Goal: Navigation & Orientation: Find specific page/section

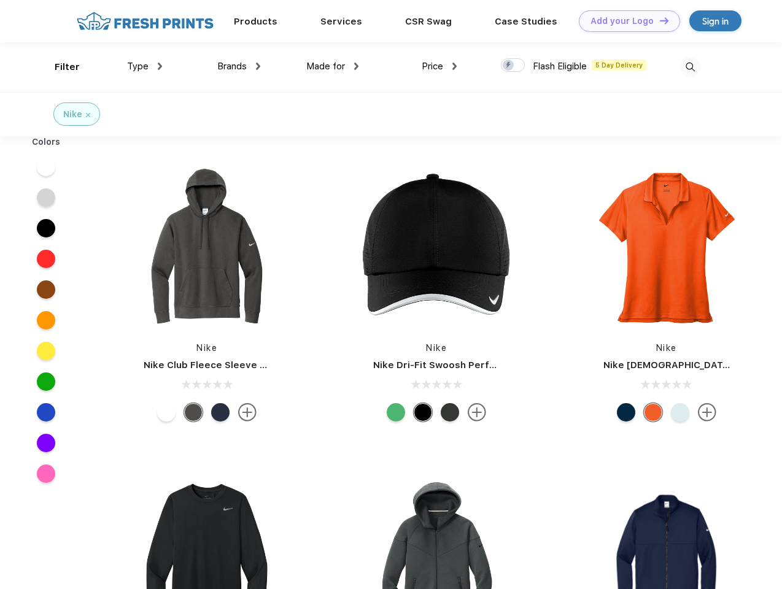
click at [625, 21] on link "Add your Logo Design Tool" at bounding box center [629, 20] width 101 height 21
click at [0, 0] on div "Design Tool" at bounding box center [0, 0] width 0 height 0
click at [659, 20] on link "Add your Logo Design Tool" at bounding box center [629, 20] width 101 height 21
click at [59, 67] on div "Filter" at bounding box center [67, 67] width 25 height 14
click at [145, 66] on span "Type" at bounding box center [137, 66] width 21 height 11
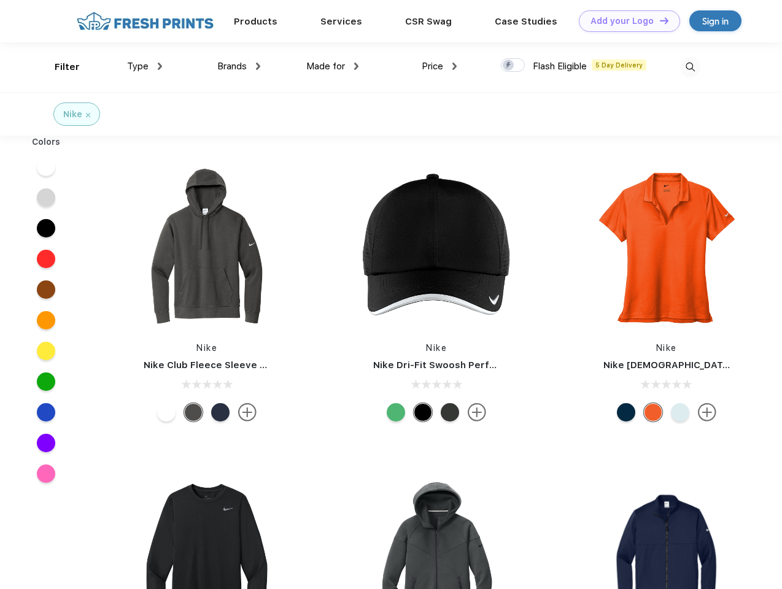
click at [239, 66] on span "Brands" at bounding box center [231, 66] width 29 height 11
click at [333, 66] on span "Made for" at bounding box center [325, 66] width 39 height 11
click at [439, 66] on span "Price" at bounding box center [432, 66] width 21 height 11
click at [513, 66] on div at bounding box center [513, 65] width 24 height 14
click at [509, 66] on input "checkbox" at bounding box center [505, 62] width 8 height 8
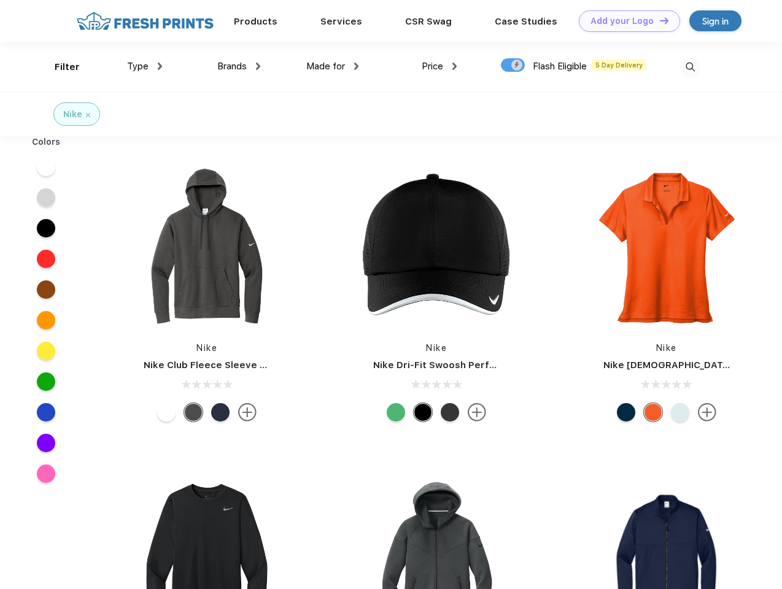
click at [690, 67] on img at bounding box center [690, 67] width 20 height 20
